Goal: Communication & Community: Answer question/provide support

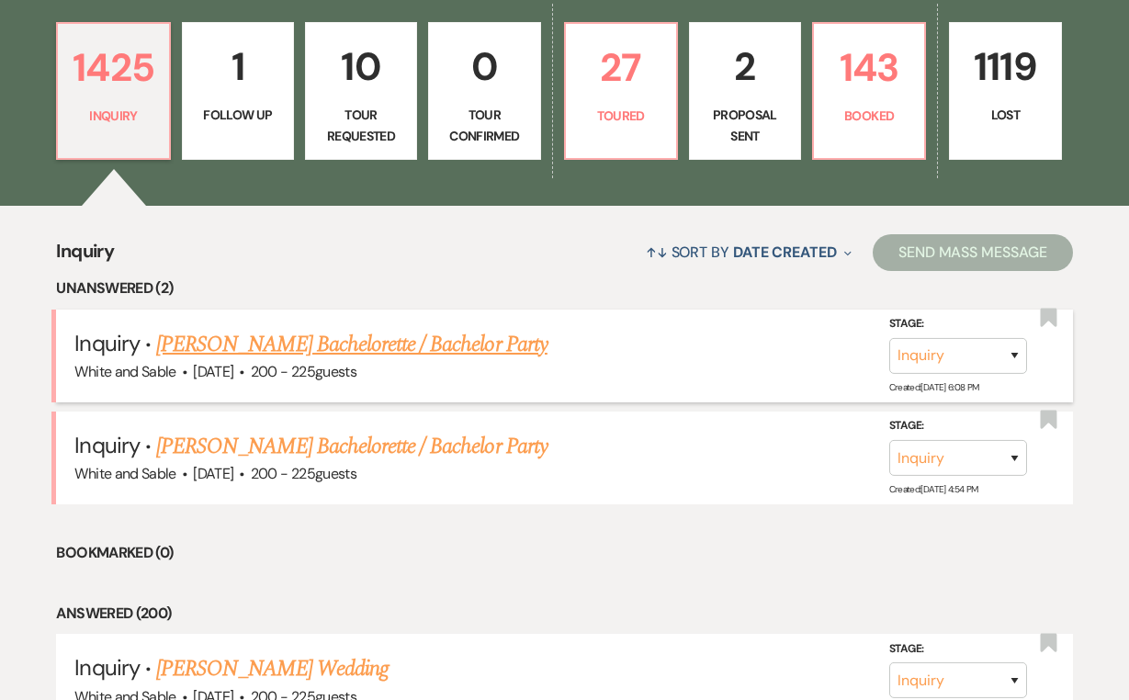
scroll to position [495, 0]
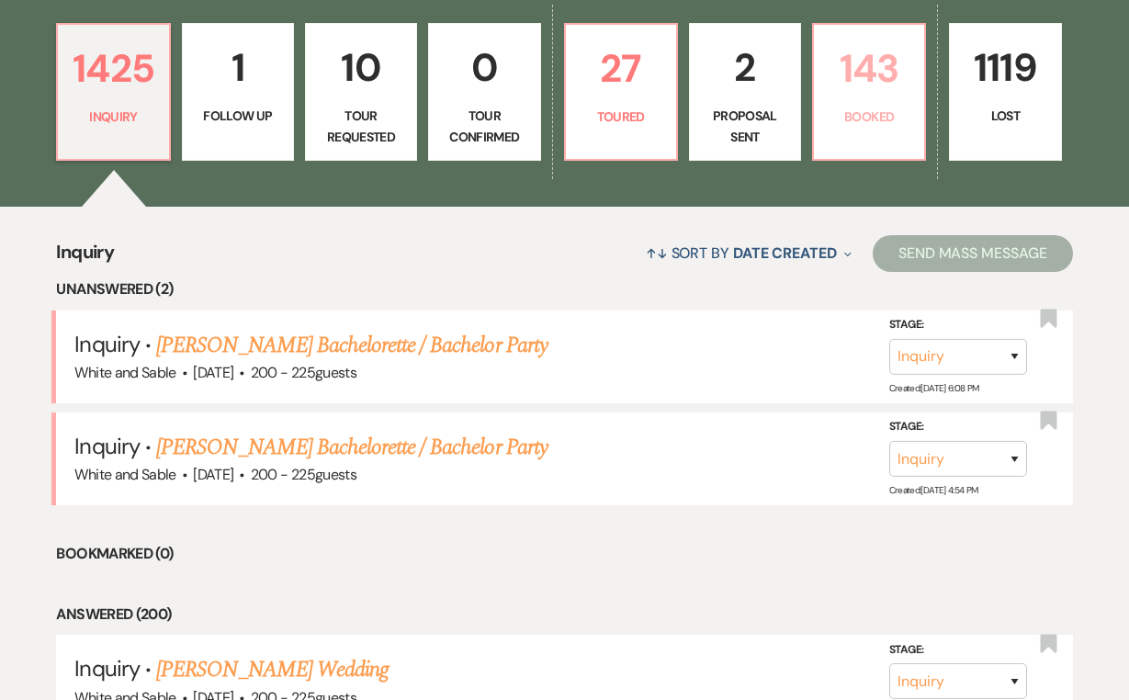
click at [818, 87] on link "143 Booked" at bounding box center [869, 92] width 114 height 138
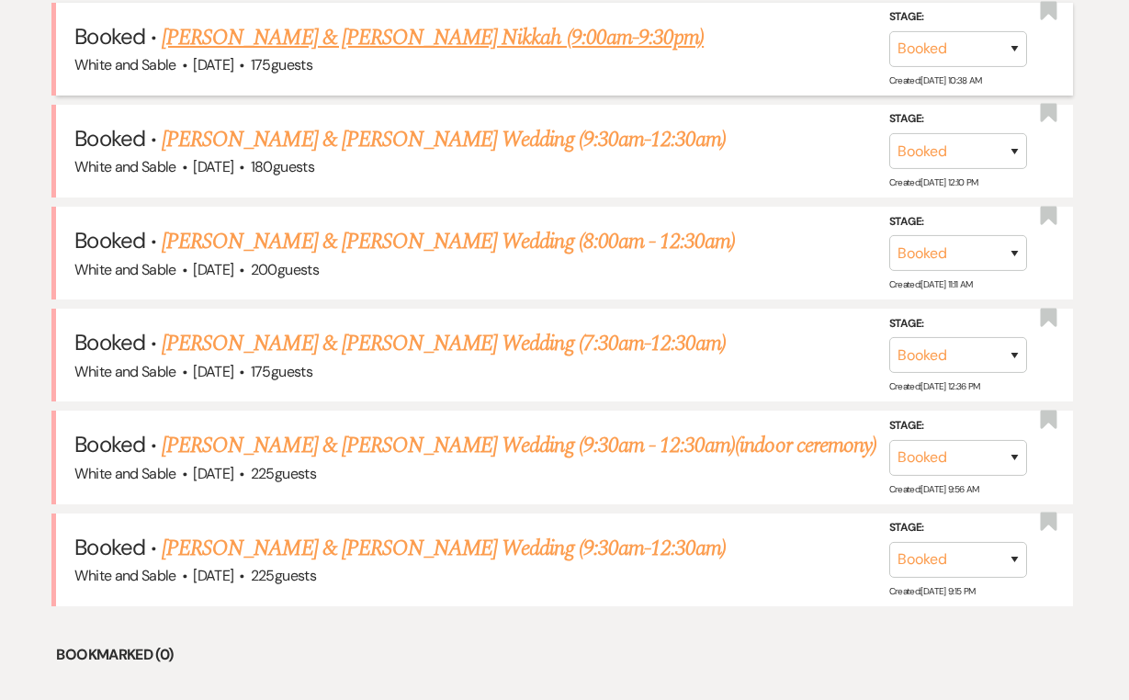
scroll to position [1043, 0]
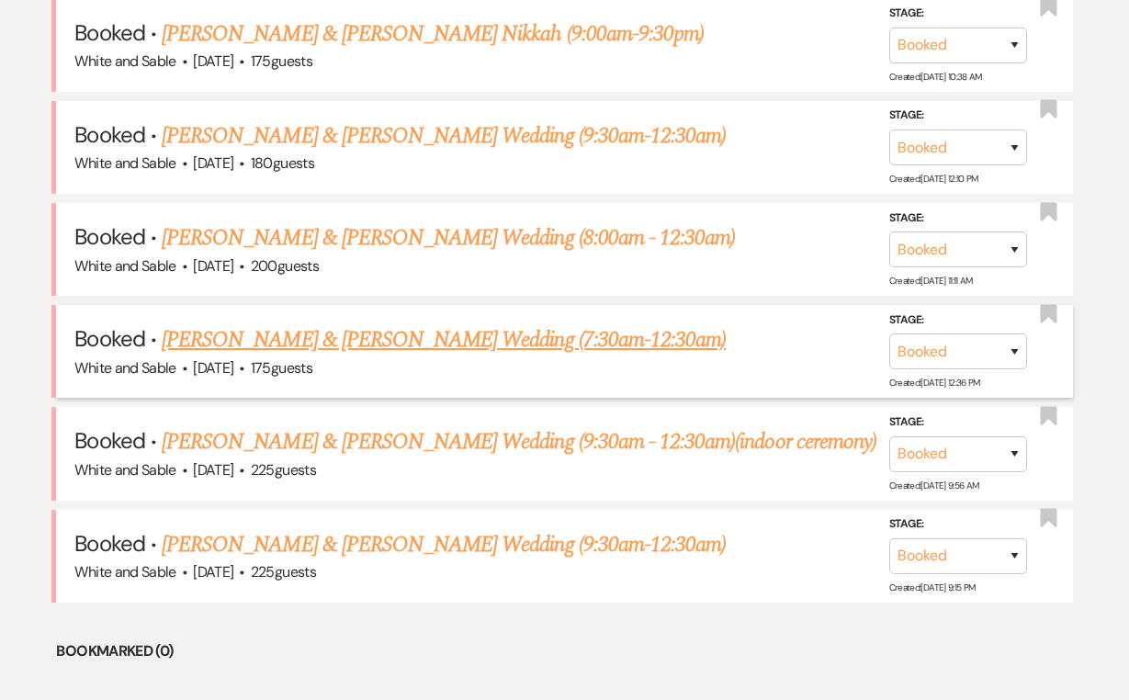
click at [370, 324] on link "[PERSON_NAME] & [PERSON_NAME] Wedding (7:30am-12:30am)" at bounding box center [444, 339] width 564 height 33
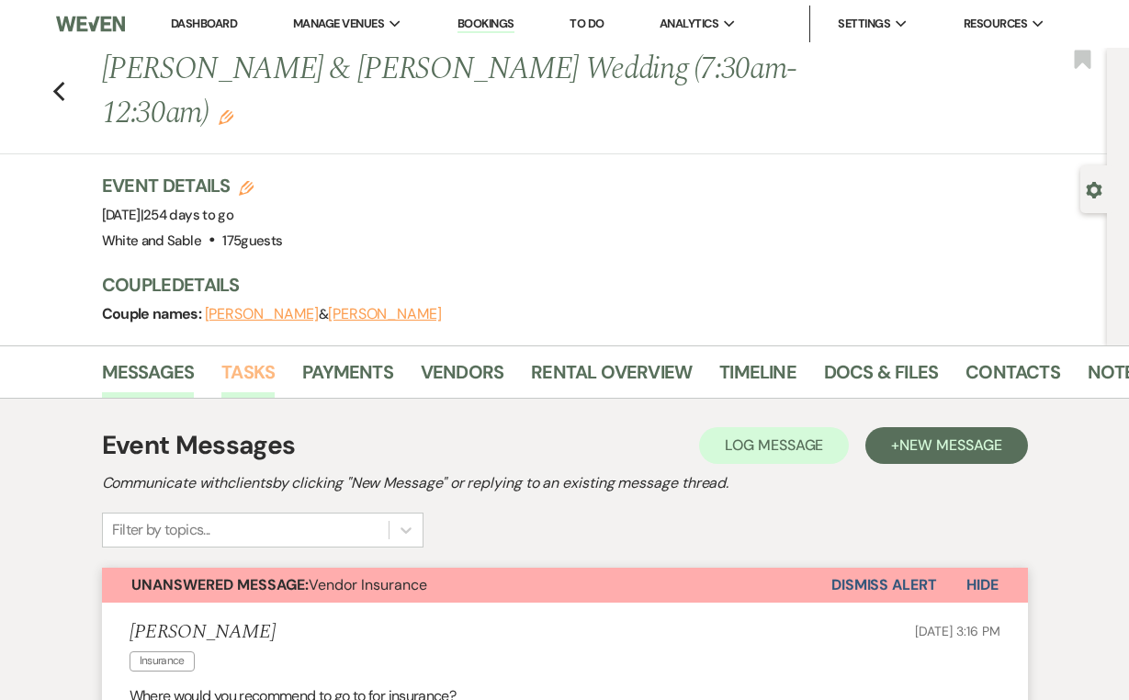
click at [240, 357] on link "Tasks" at bounding box center [247, 377] width 53 height 40
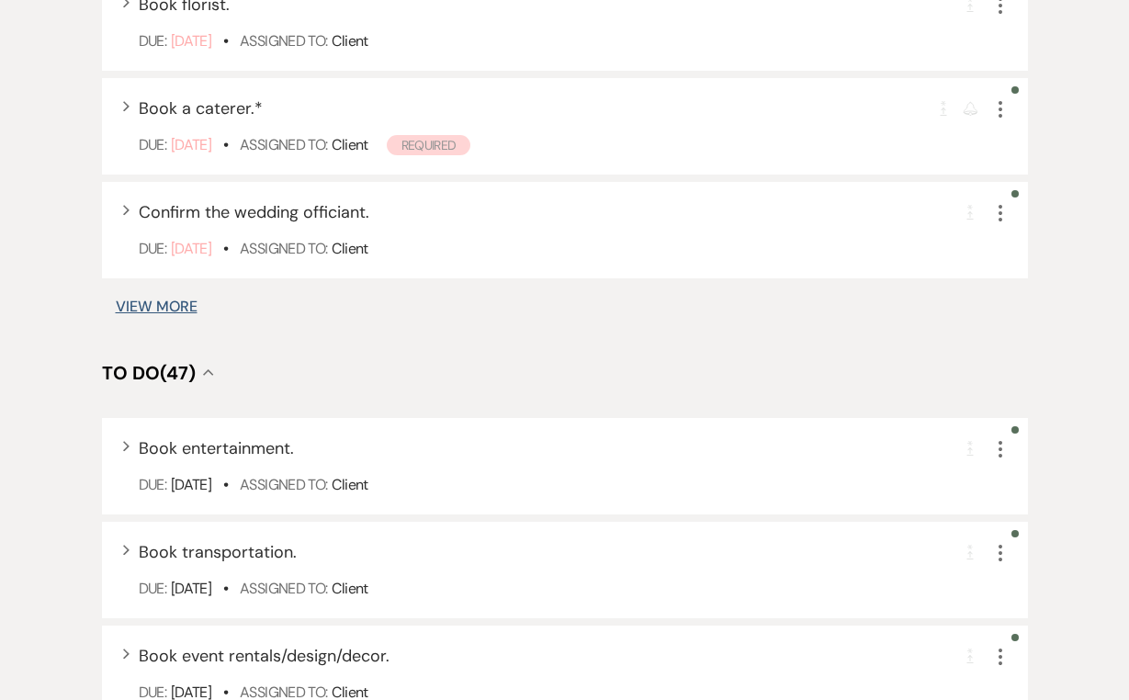
scroll to position [1438, 0]
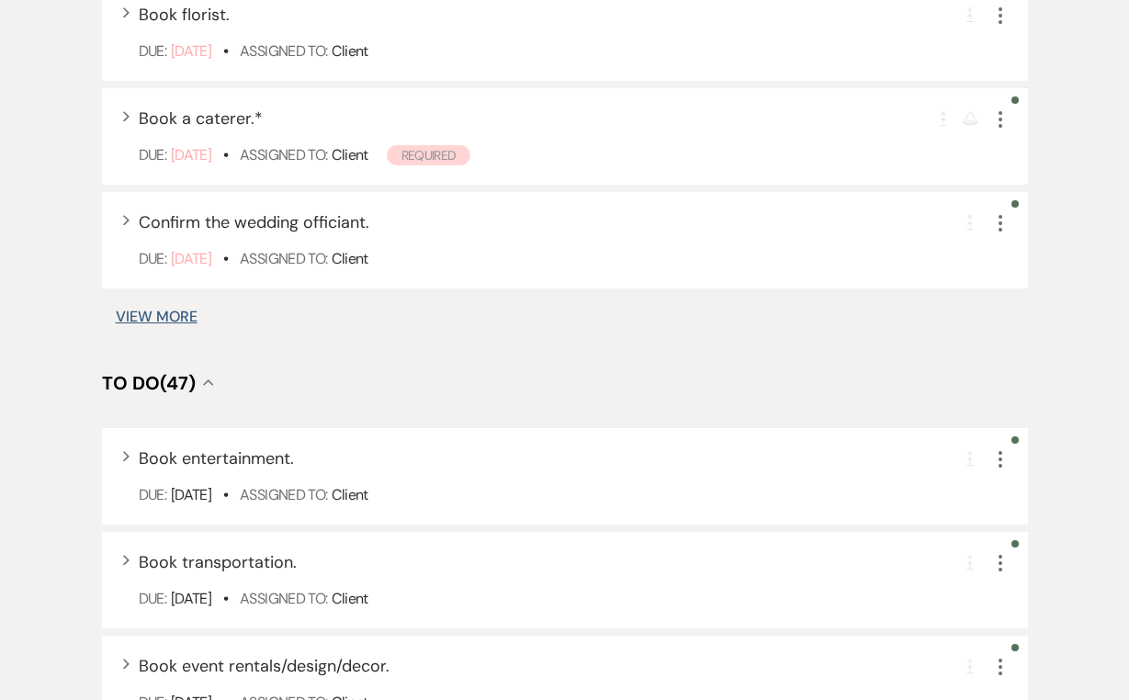
click at [164, 310] on button "View More" at bounding box center [157, 317] width 82 height 15
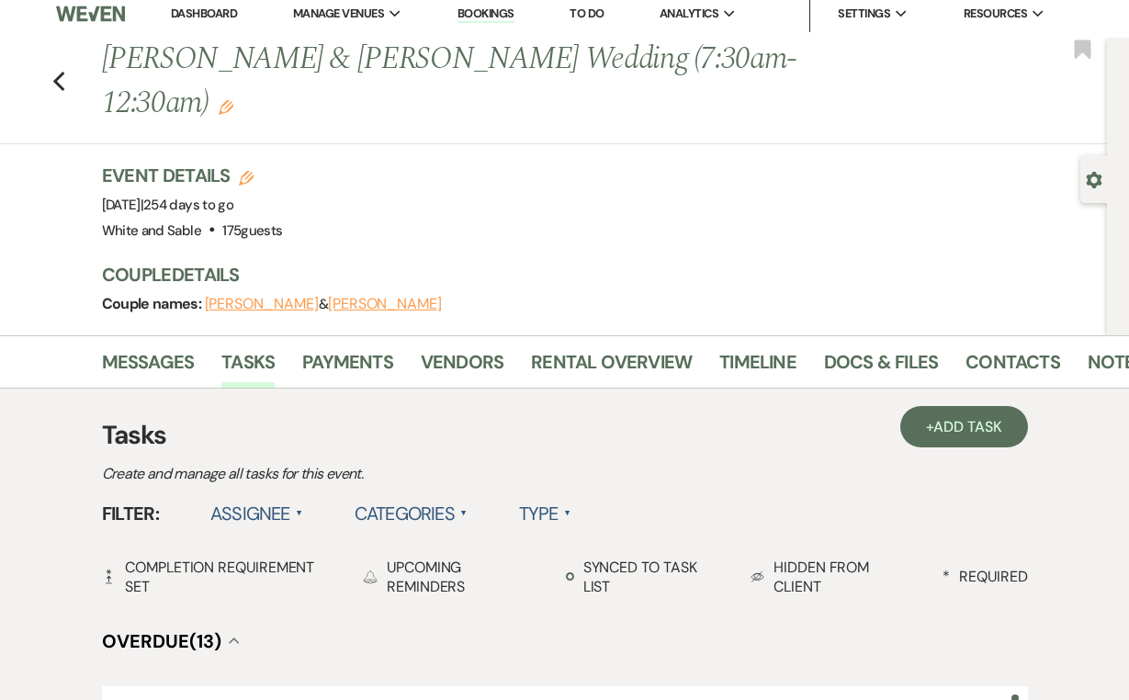
scroll to position [1, 0]
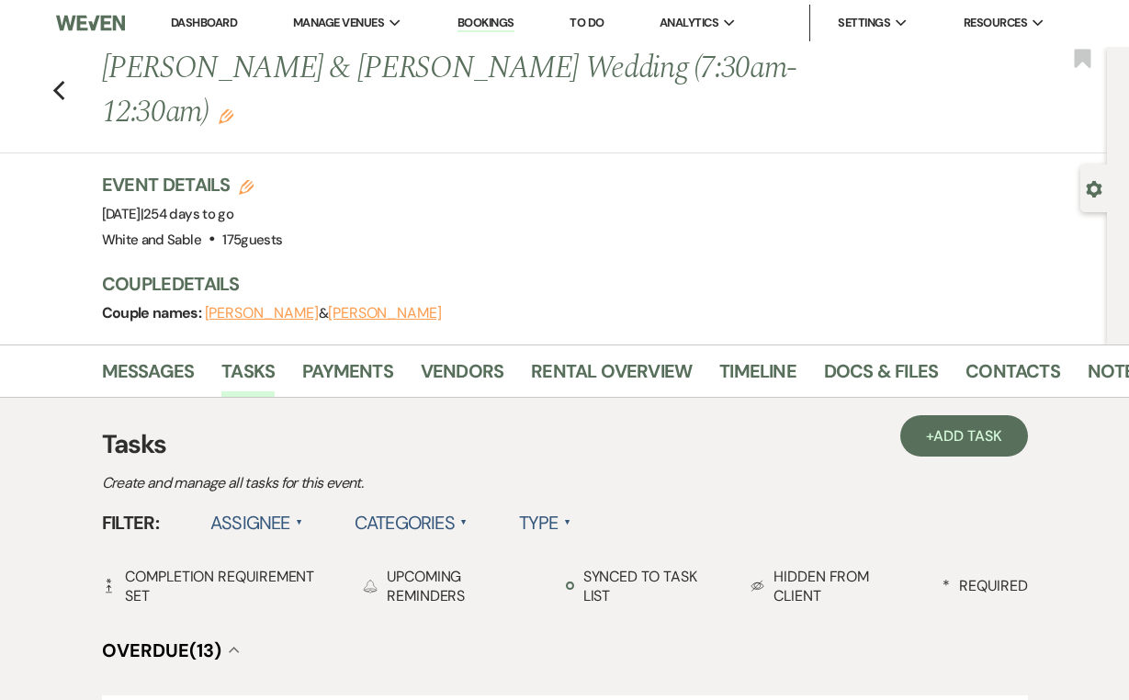
click at [270, 506] on label "Assignee ▲" at bounding box center [256, 522] width 93 height 33
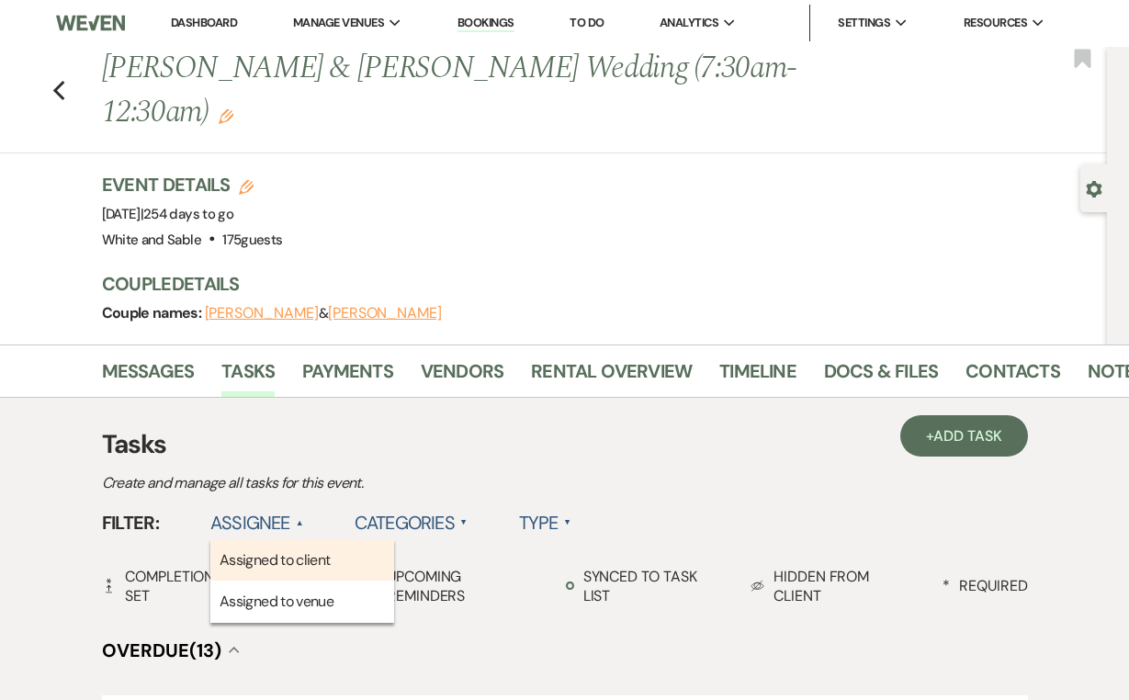
click at [265, 539] on li "Assigned to client" at bounding box center [302, 560] width 184 height 42
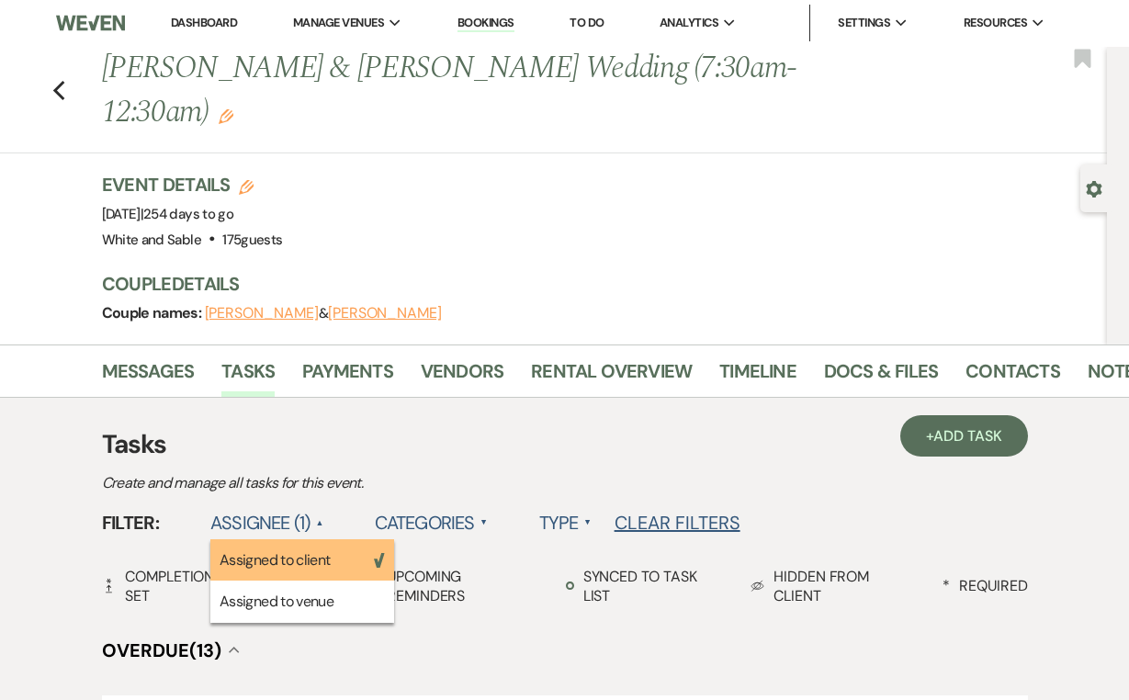
click at [258, 539] on li "Assigned to client Weven Check" at bounding box center [302, 560] width 184 height 42
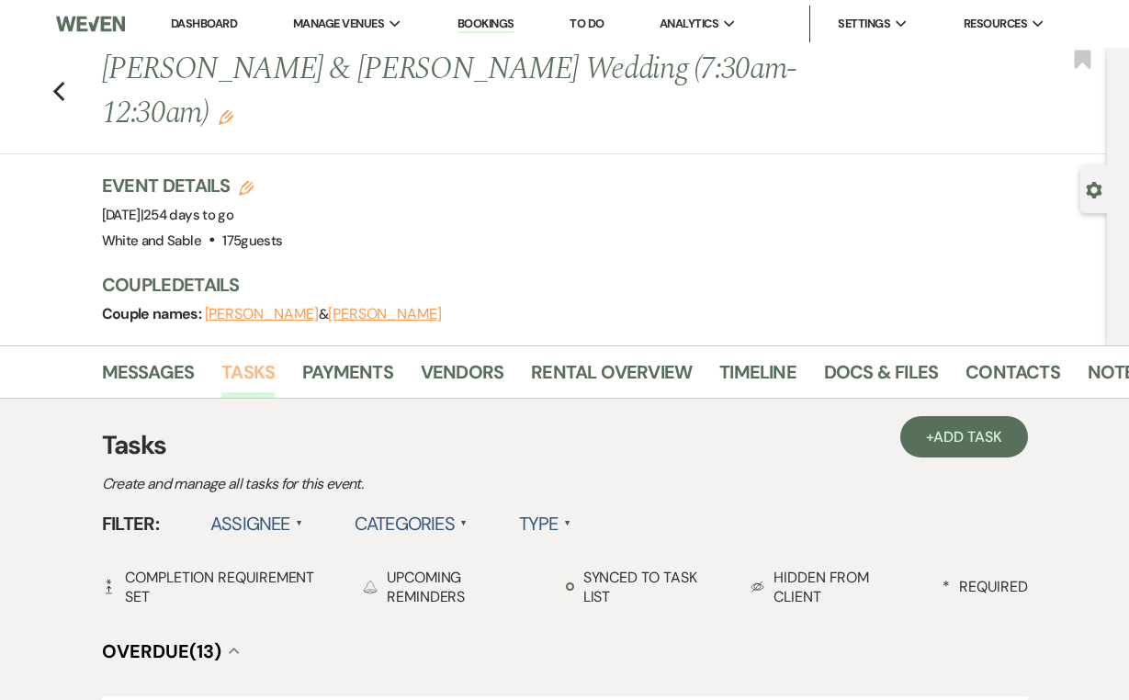
scroll to position [0, 0]
click at [241, 357] on link "Tasks" at bounding box center [247, 377] width 53 height 40
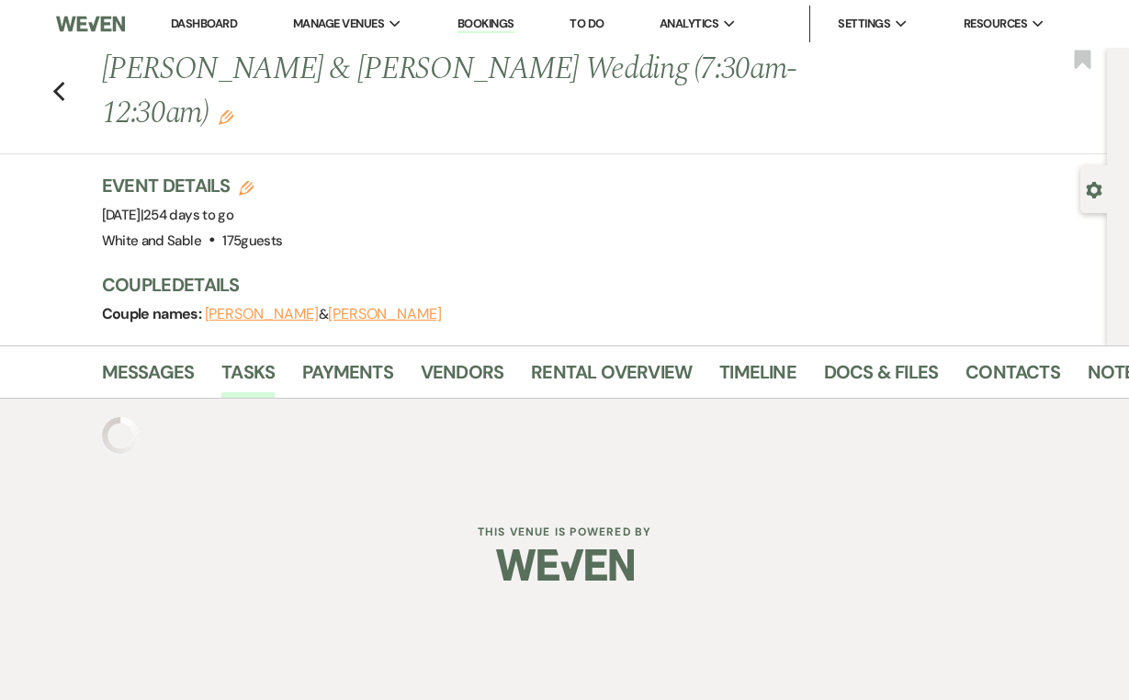
click at [856, 399] on div at bounding box center [564, 435] width 1047 height 73
click at [848, 357] on link "Docs & Files" at bounding box center [881, 377] width 114 height 40
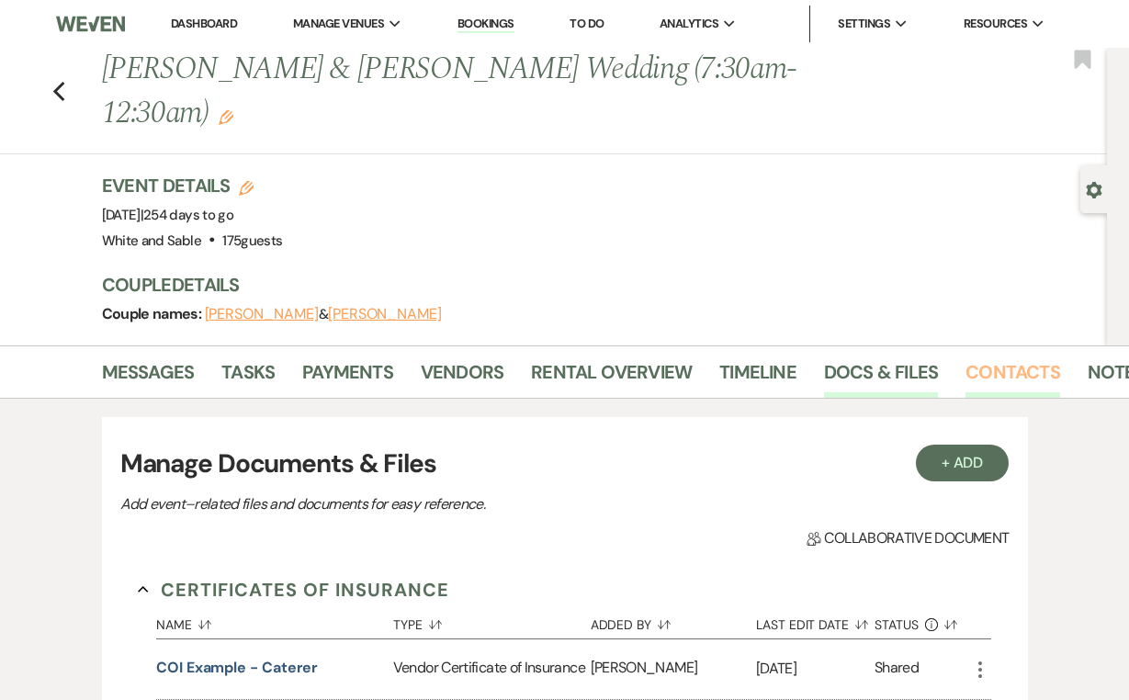
click at [980, 357] on link "Contacts" at bounding box center [1012, 377] width 95 height 40
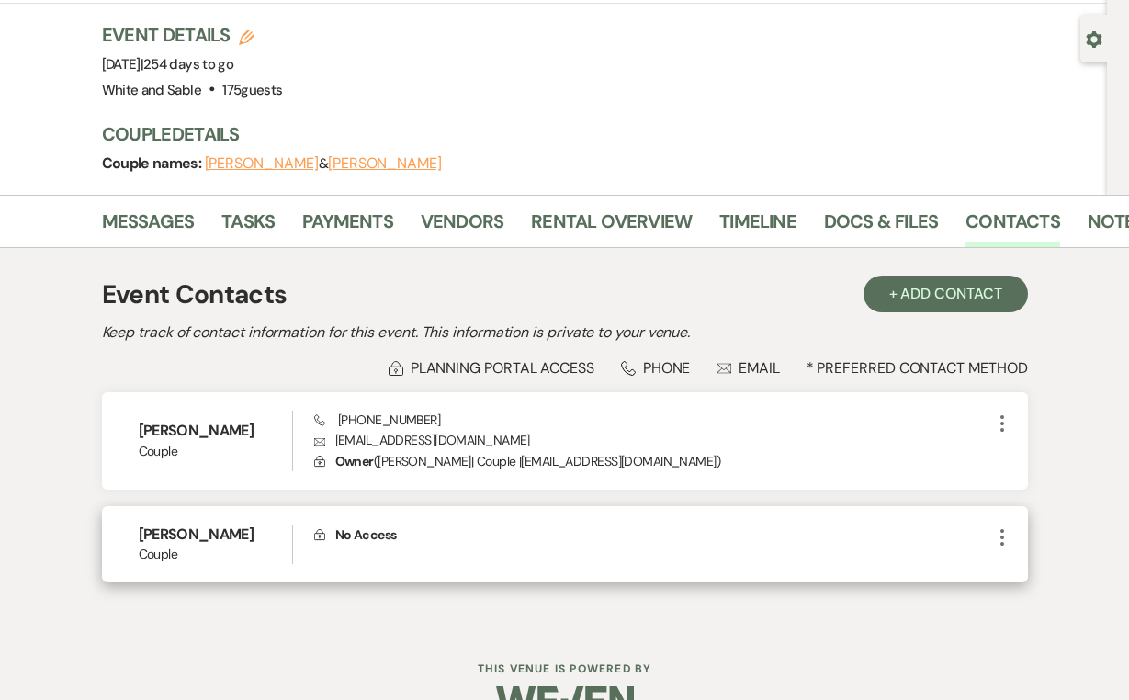
scroll to position [150, 0]
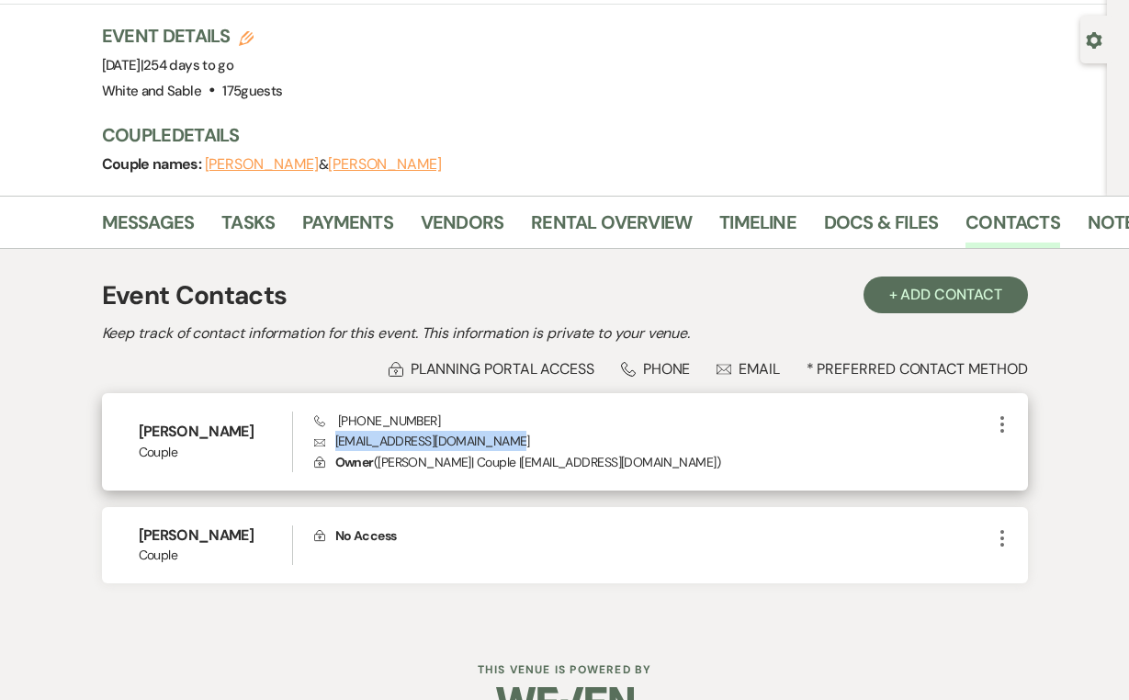
drag, startPoint x: 511, startPoint y: 392, endPoint x: 335, endPoint y: 403, distance: 175.8
click at [335, 431] on p "Envelope [EMAIL_ADDRESS][DOMAIN_NAME]" at bounding box center [652, 441] width 677 height 20
copy p "[EMAIL_ADDRESS][DOMAIN_NAME]"
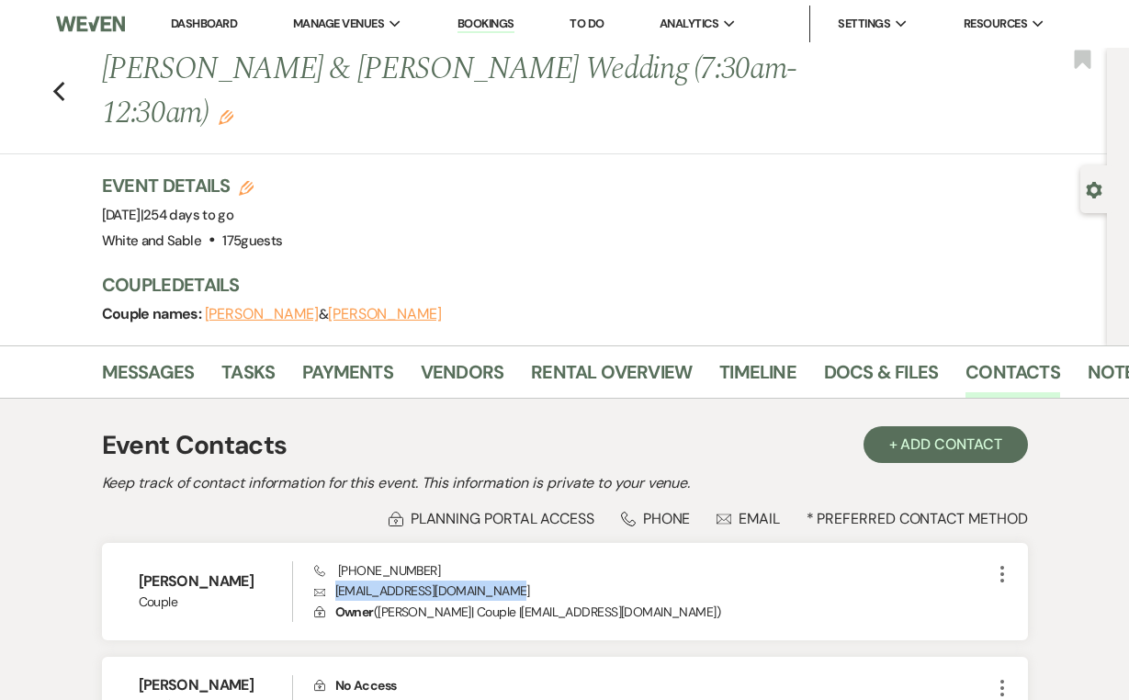
scroll to position [0, 0]
click at [168, 357] on link "Messages" at bounding box center [148, 377] width 93 height 40
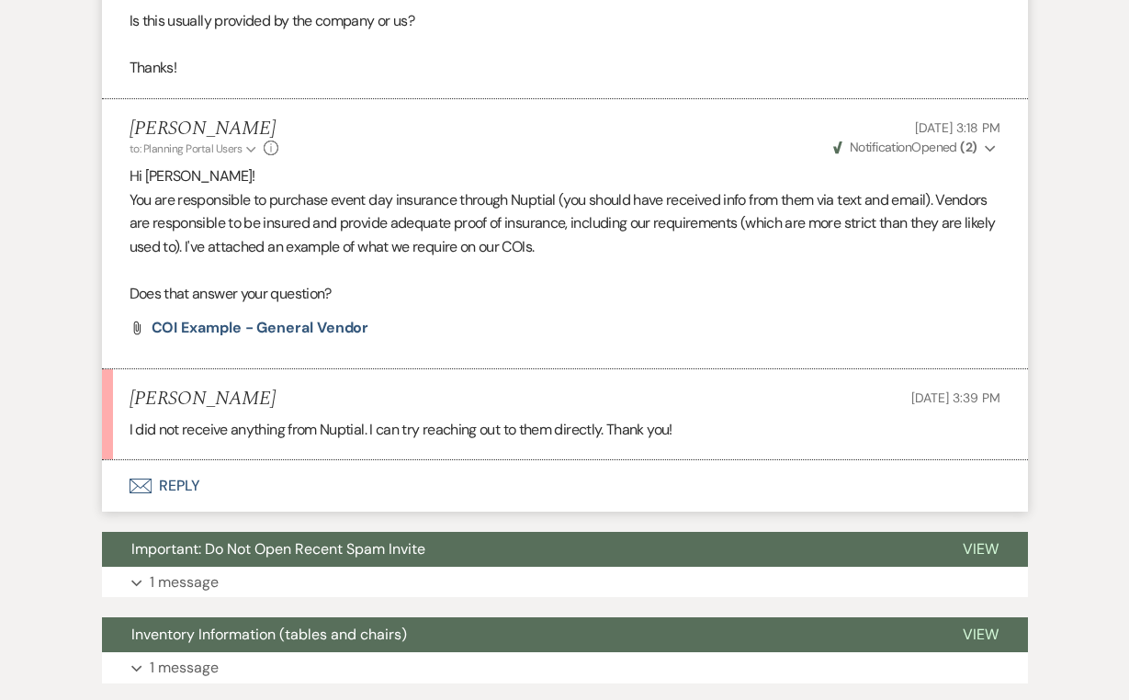
click at [180, 460] on button "Envelope Reply" at bounding box center [565, 485] width 926 height 51
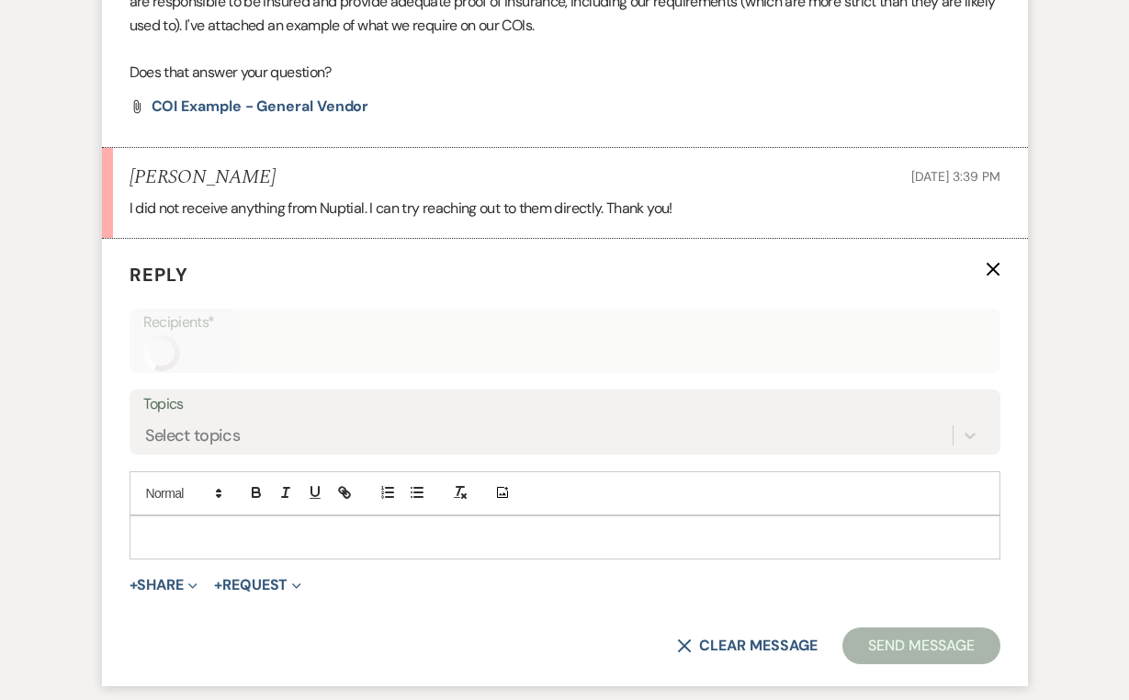
scroll to position [969, 0]
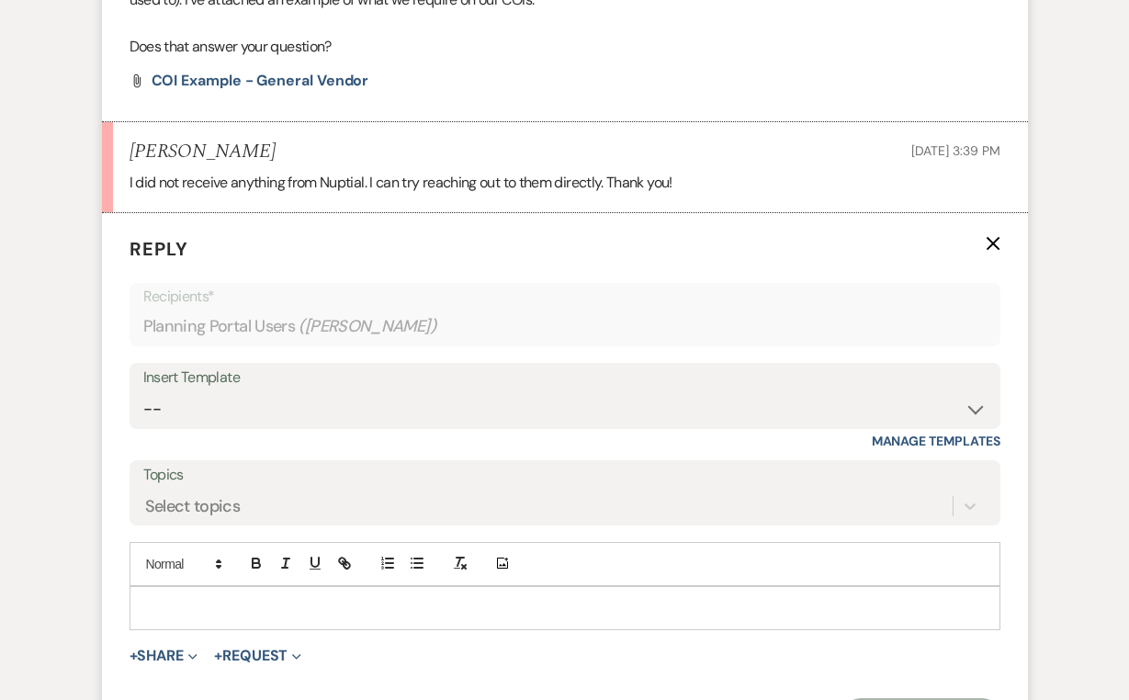
click at [209, 598] on p at bounding box center [564, 608] width 841 height 20
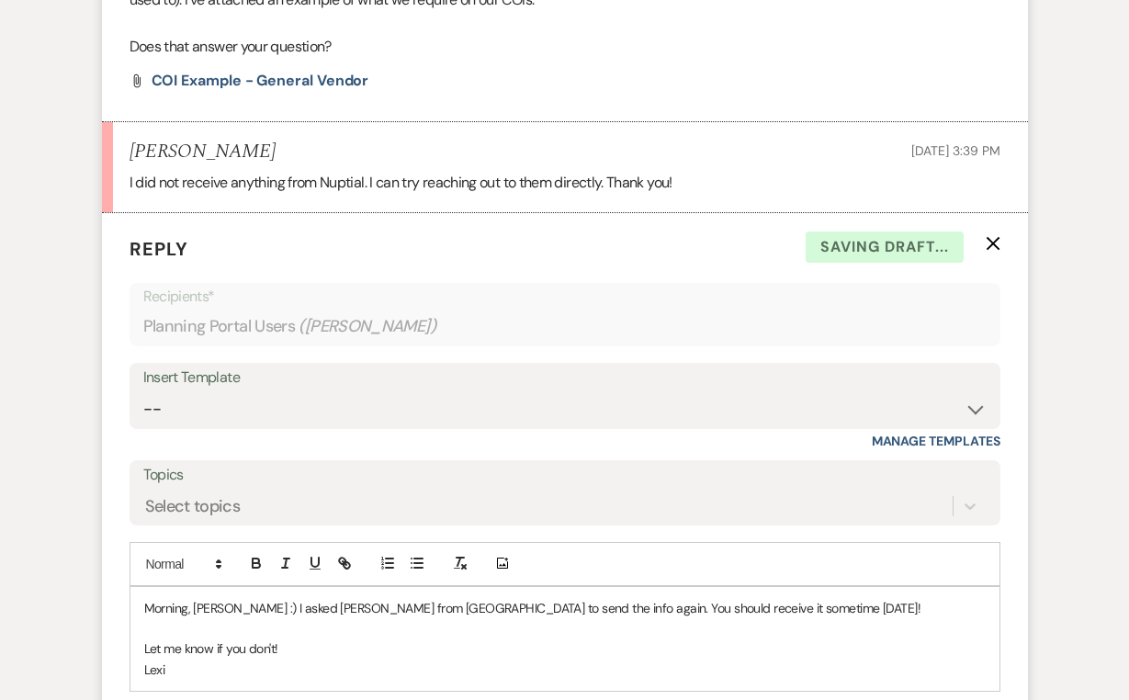
click at [307, 638] on p "Let me know if you don't!" at bounding box center [564, 648] width 841 height 20
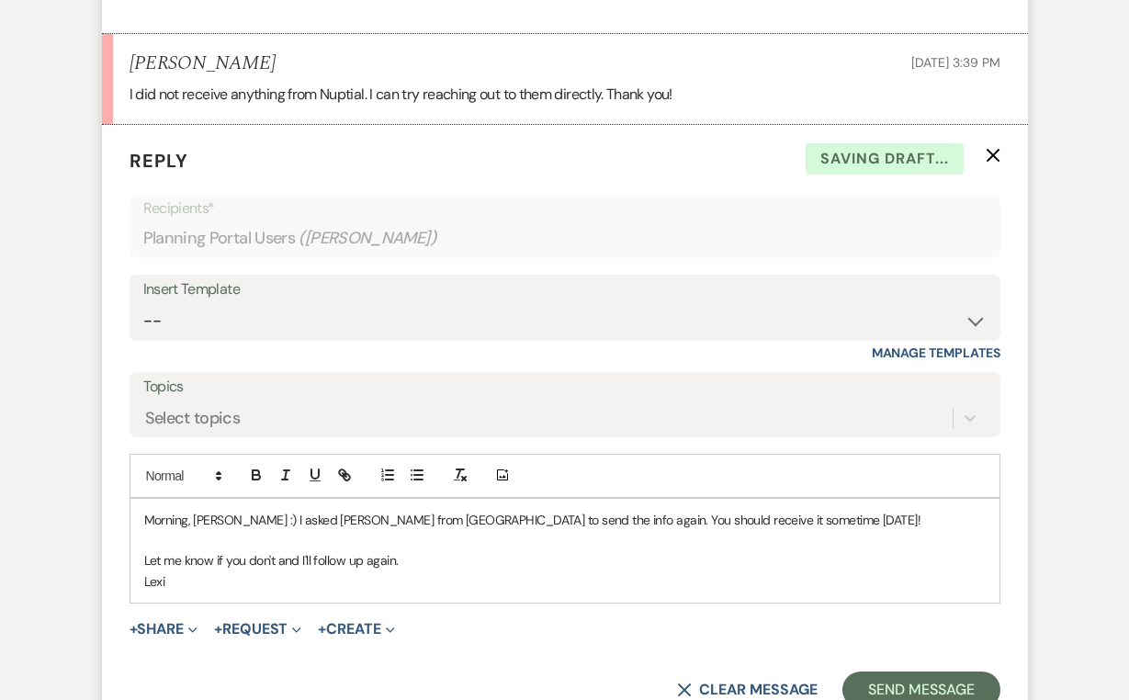
scroll to position [1059, 0]
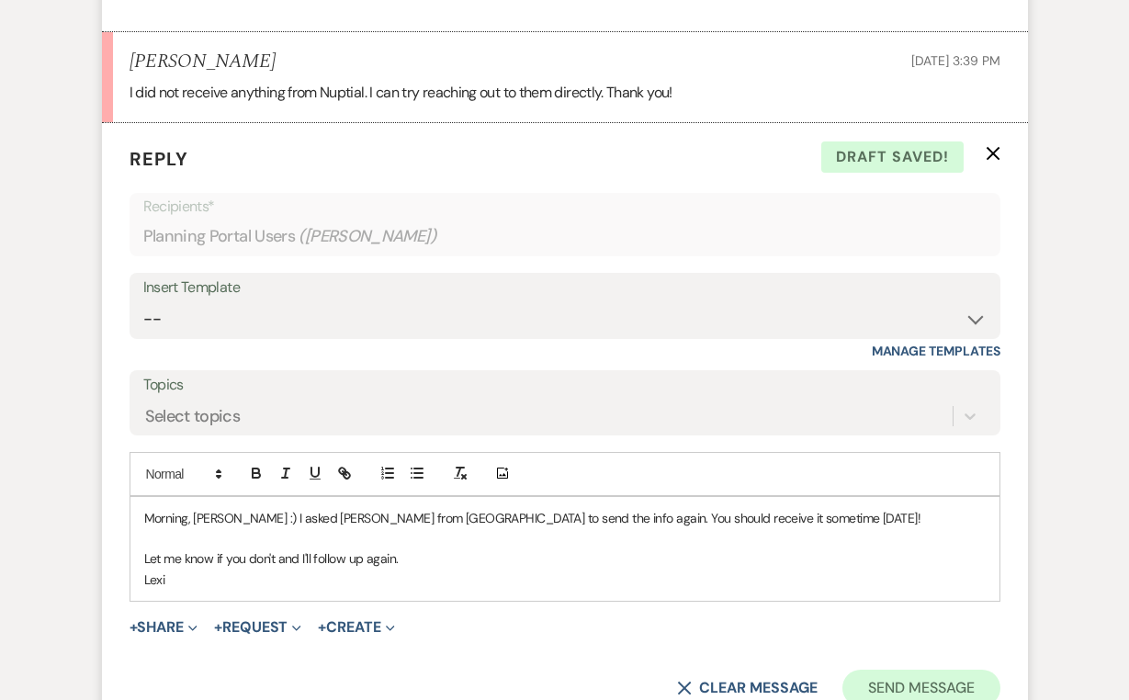
click at [893, 670] on button "Send Message" at bounding box center [920, 688] width 157 height 37
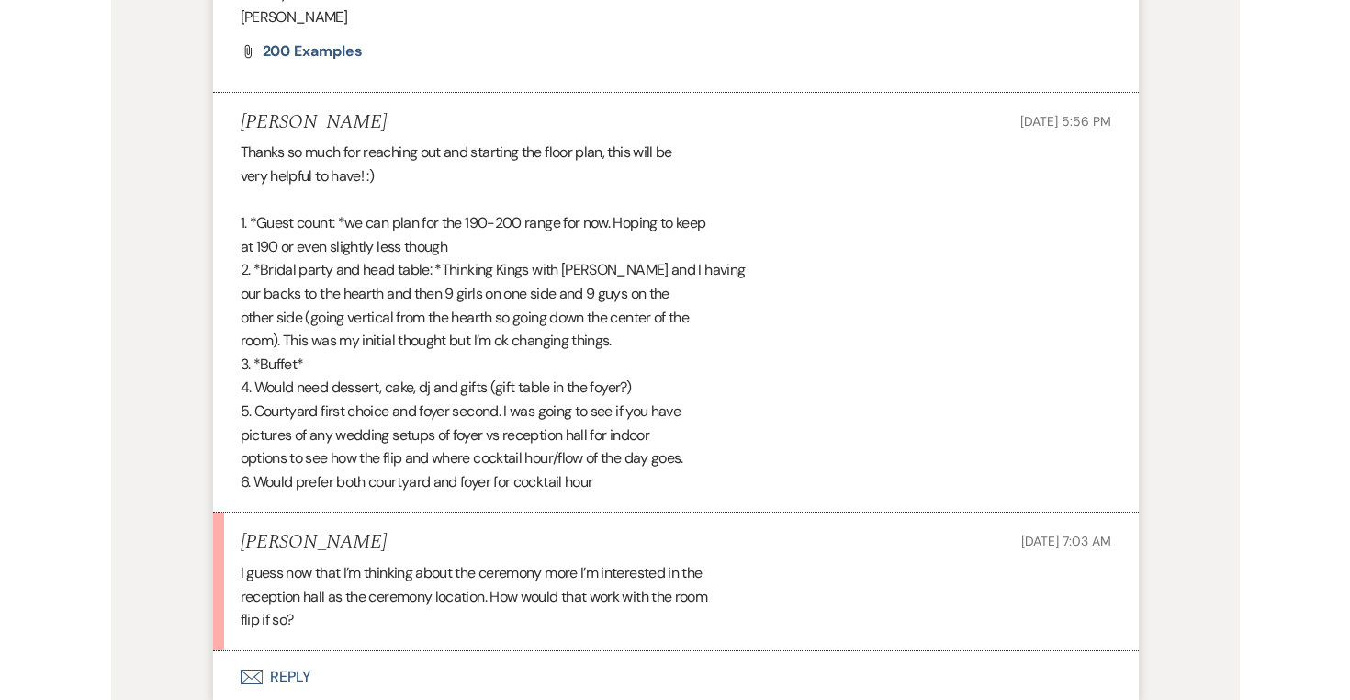
scroll to position [1144, 0]
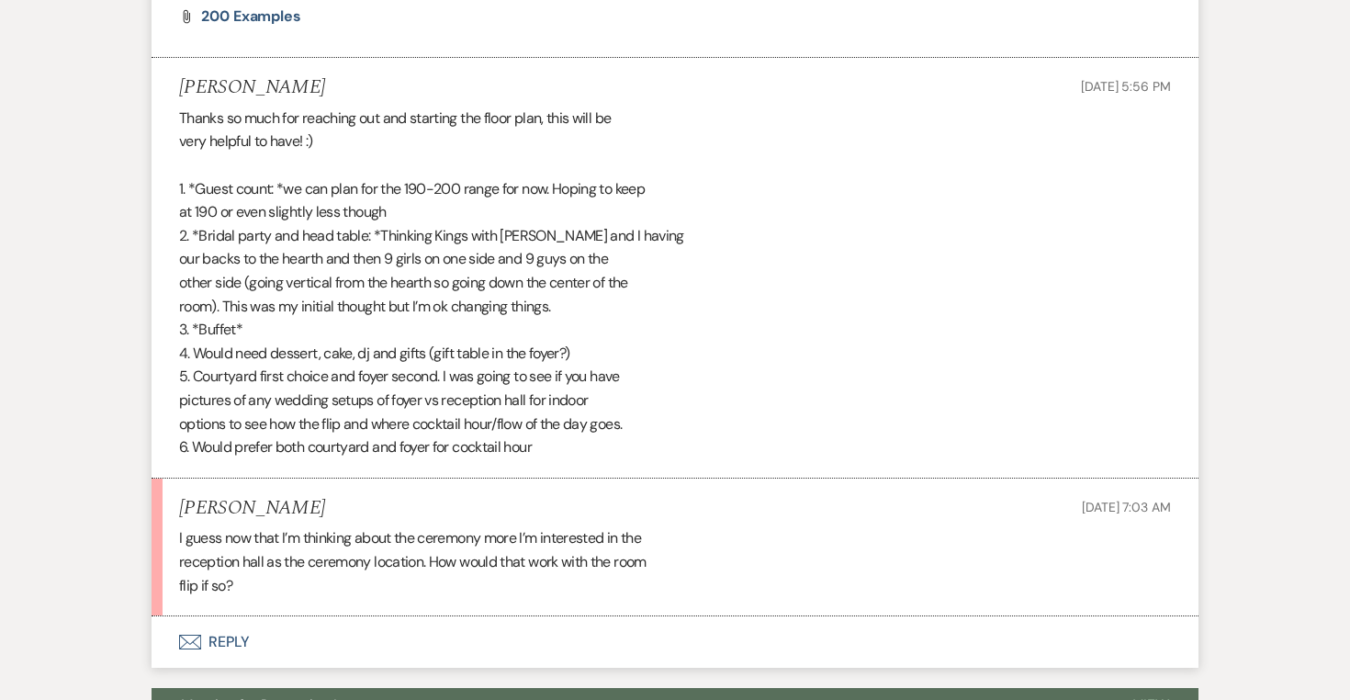
click at [241, 616] on button "Envelope Reply" at bounding box center [675, 641] width 1047 height 51
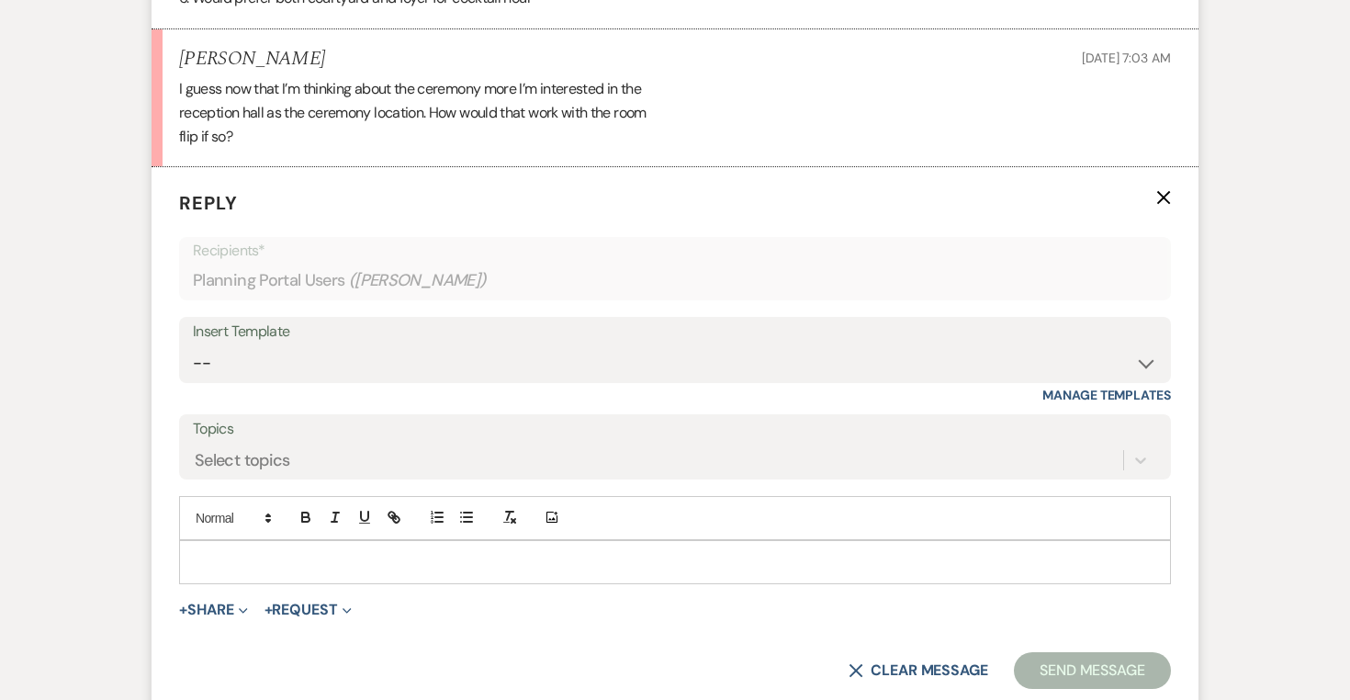
scroll to position [1605, 0]
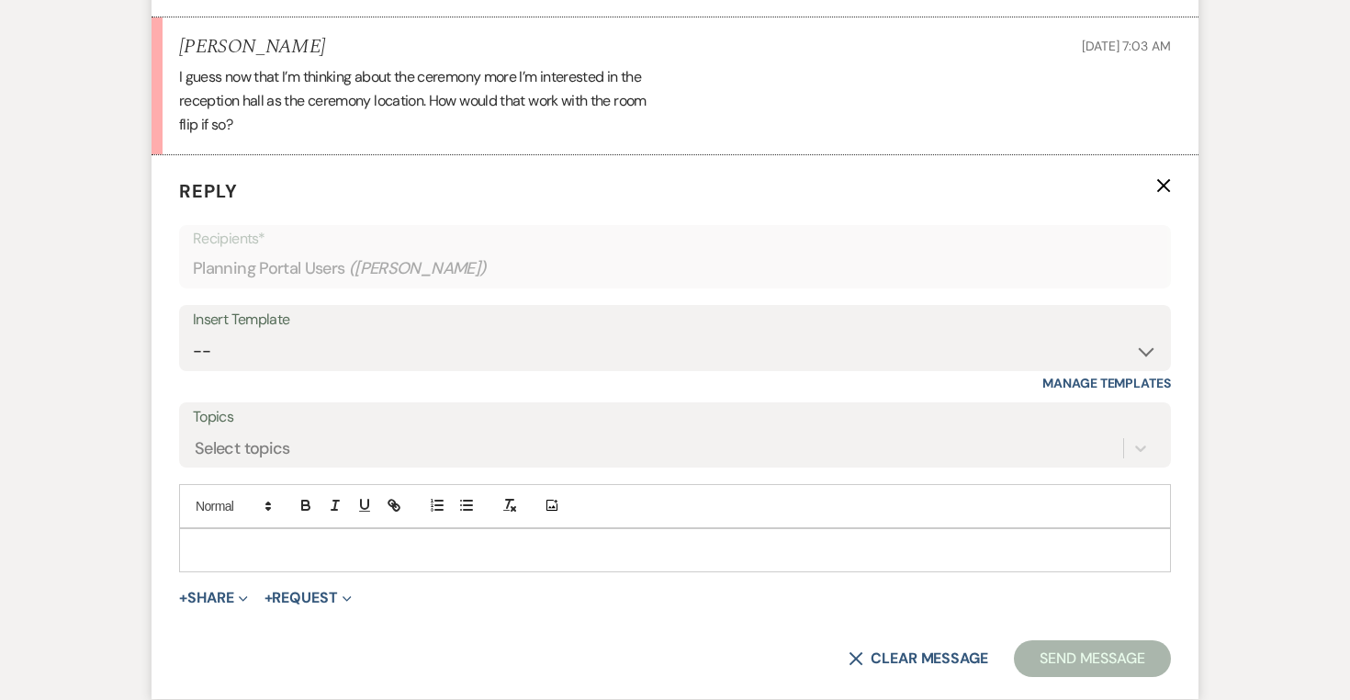
click at [319, 540] on p at bounding box center [675, 550] width 963 height 20
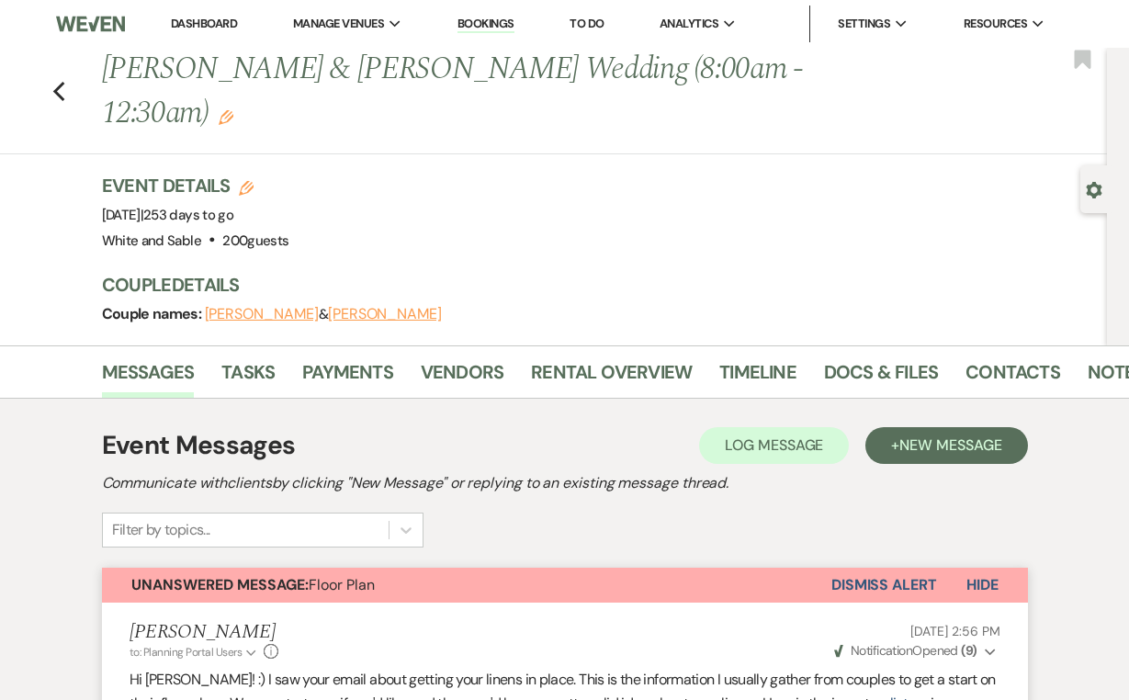
scroll to position [0, 0]
drag, startPoint x: 348, startPoint y: 74, endPoint x: 493, endPoint y: 80, distance: 145.2
click at [493, 80] on h1 "Carly Hein & Casey Machajewski Wedding (8:00am - 12:30am) Edit" at bounding box center [500, 91] width 796 height 87
copy h1 "Machajewski"
click at [1034, 0] on nav "Dashboard Manage Venues Expand White and Sable Bookings To Do Analytics Expand …" at bounding box center [564, 24] width 1129 height 48
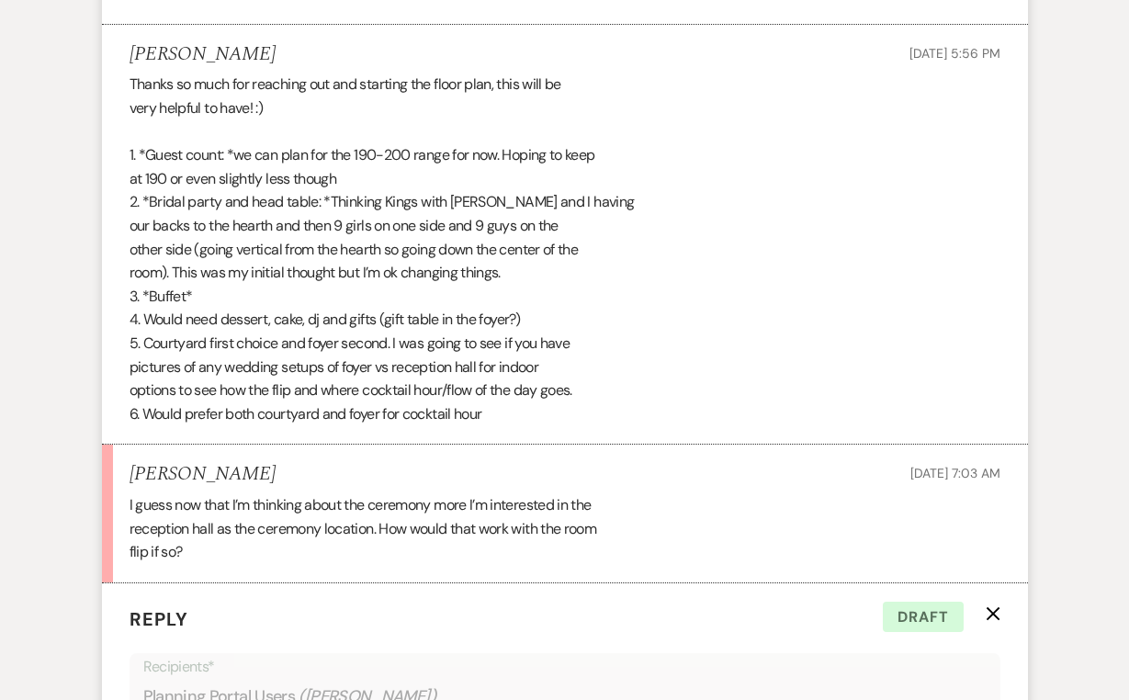
scroll to position [1224, 0]
